Goal: Go to known website: Go to known website

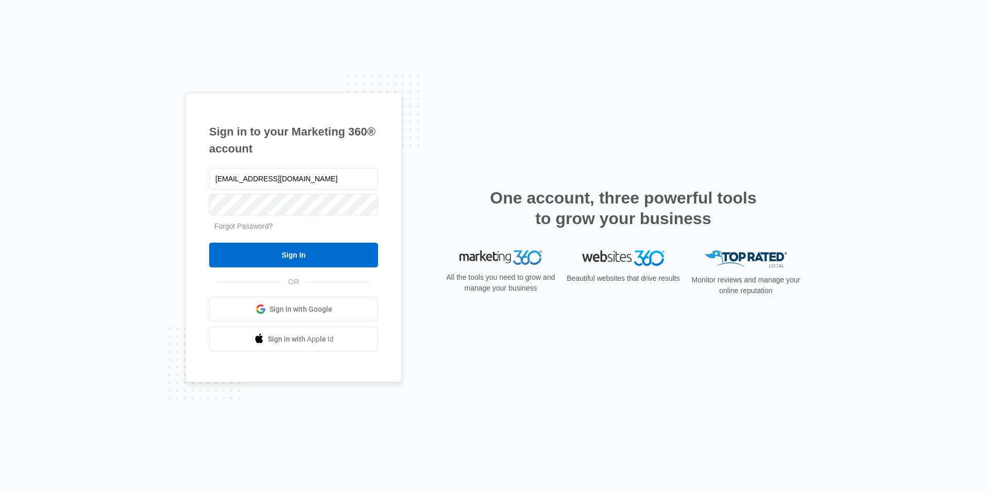
type input "ultimateexpressogden@gmail.com"
click at [209, 243] on input "Sign In" at bounding box center [293, 255] width 169 height 25
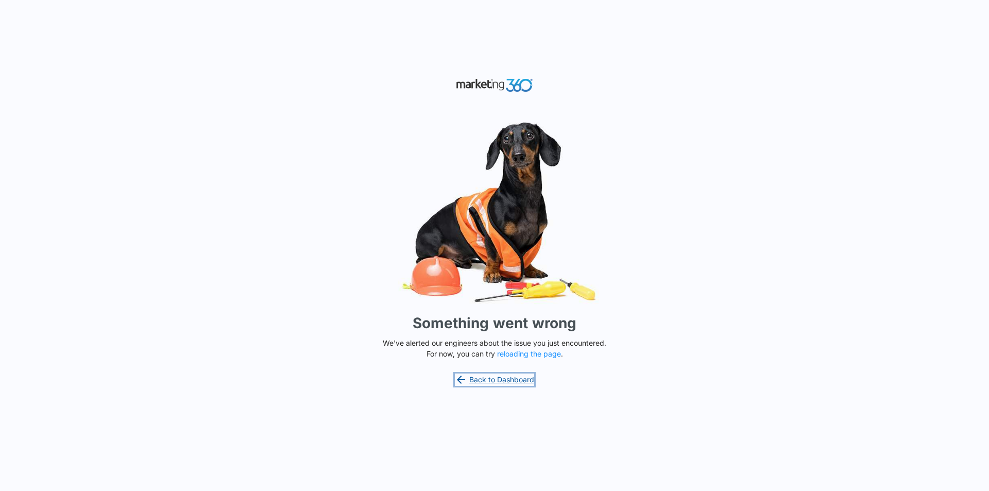
click at [500, 379] on link "Back to Dashboard" at bounding box center [494, 379] width 79 height 12
click at [522, 356] on button "reloading the page" at bounding box center [529, 354] width 64 height 8
